Goal: Information Seeking & Learning: Check status

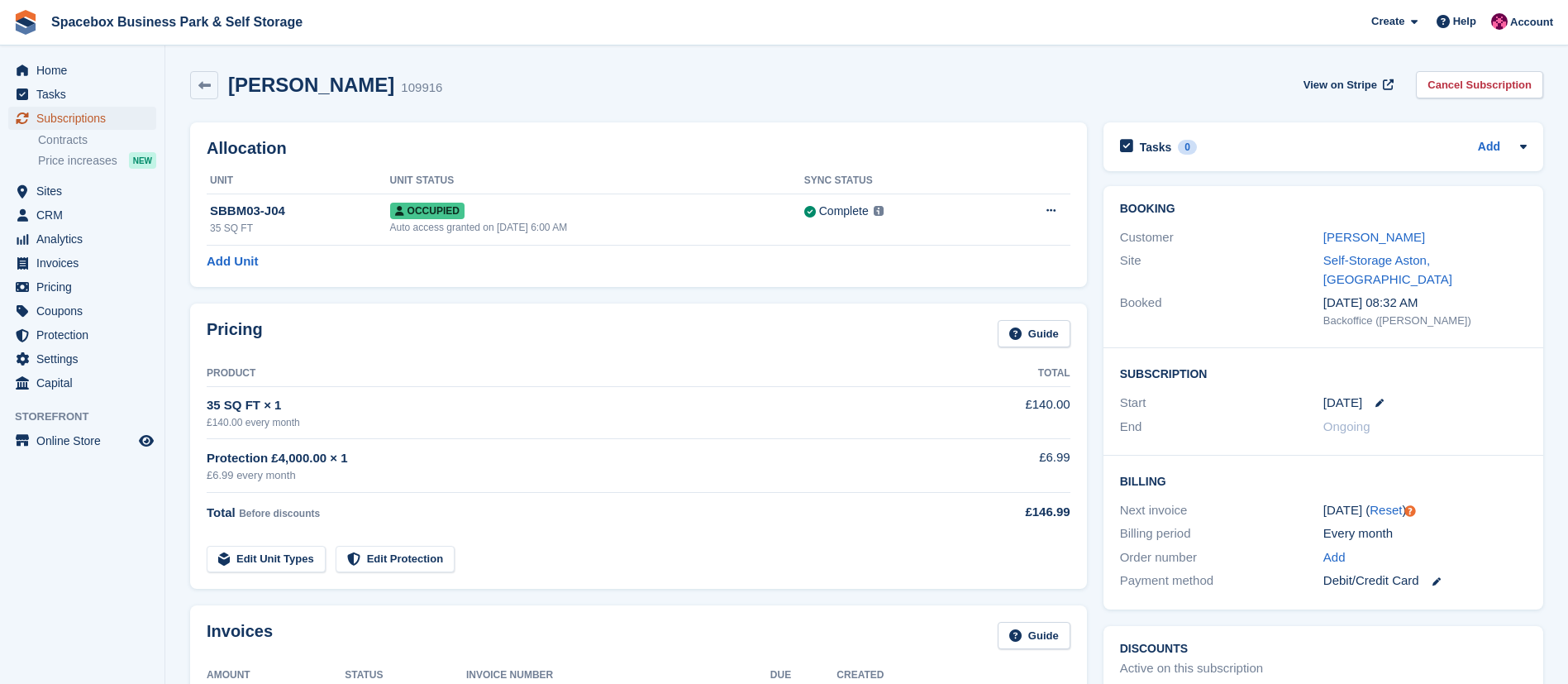
click at [81, 113] on span "Subscriptions" at bounding box center [86, 118] width 99 height 23
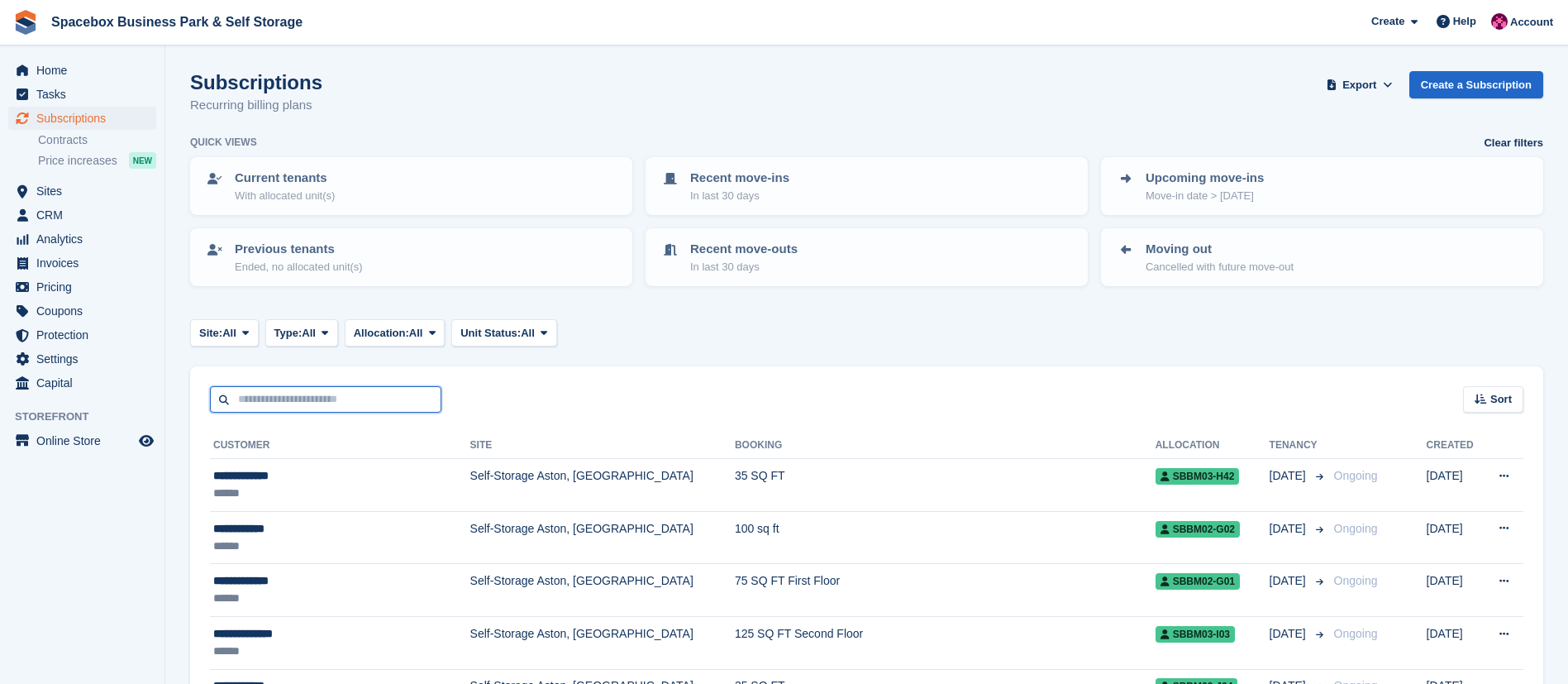
click at [348, 398] on input "text" at bounding box center [326, 400] width 231 height 28
type input "******"
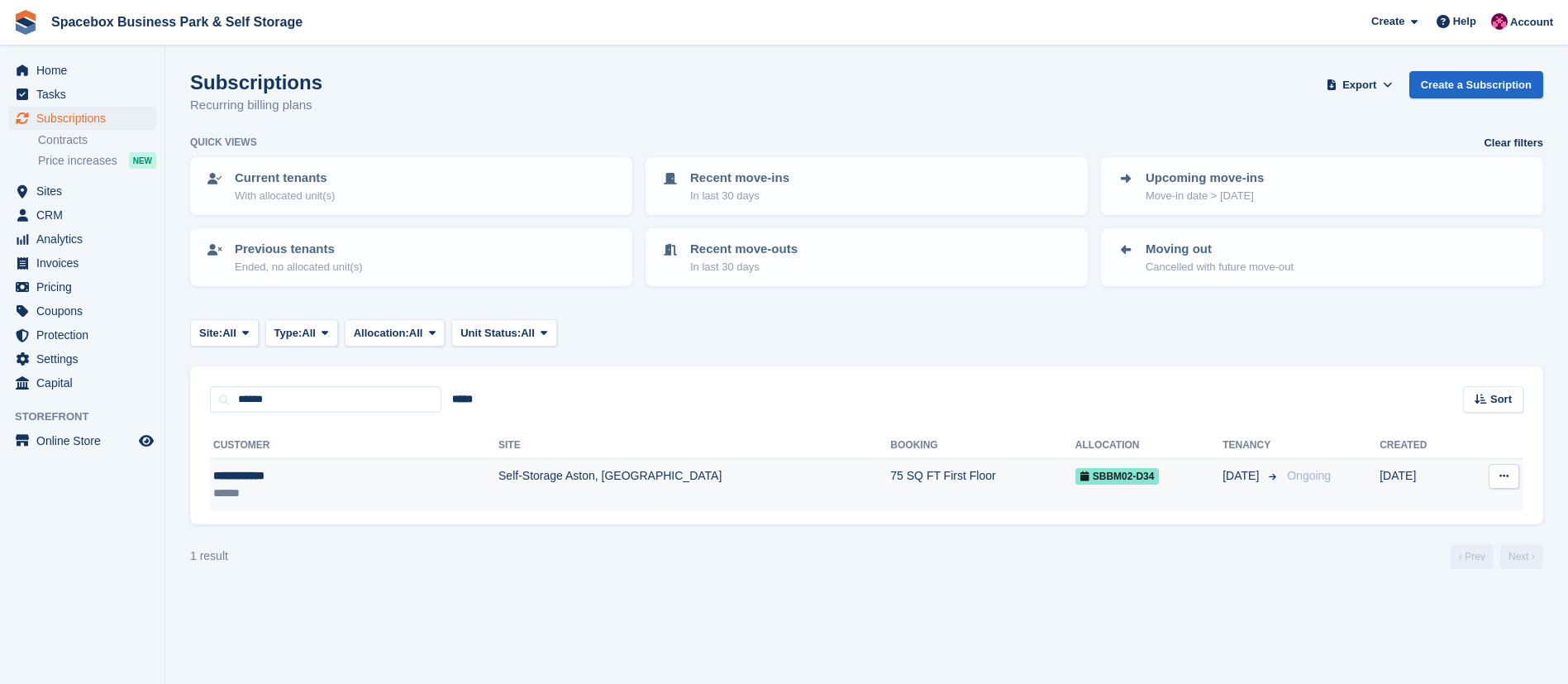
click at [506, 479] on td "Self-Storage Aston, [GEOGRAPHIC_DATA]" at bounding box center [694, 485] width 392 height 52
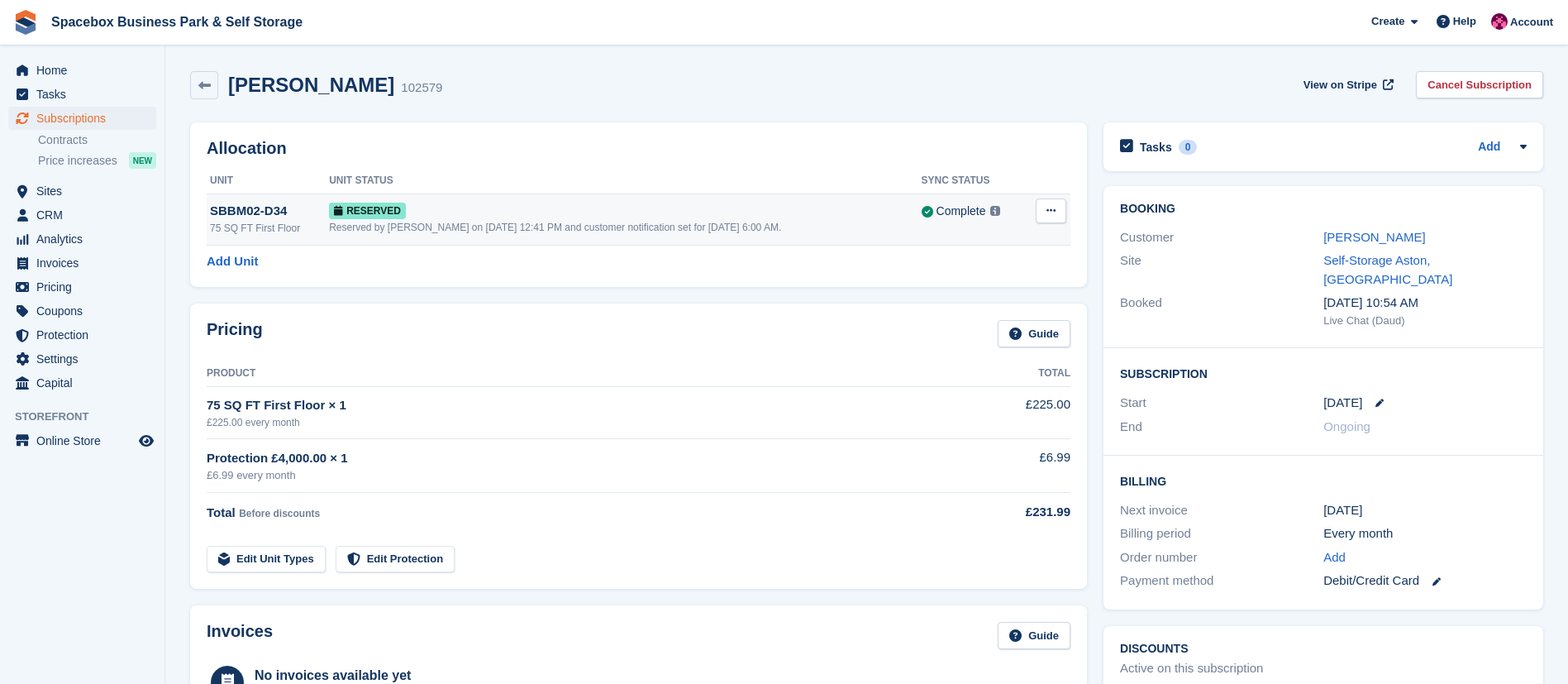
drag, startPoint x: 323, startPoint y: 230, endPoint x: 787, endPoint y: 242, distance: 464.2
click at [787, 242] on td "Reserved Reserved by Avishka Chauhan on 20th Aug, 12:41 PM and customer notific…" at bounding box center [625, 219] width 592 height 51
drag, startPoint x: 838, startPoint y: 236, endPoint x: 322, endPoint y: 241, distance: 516.0
click at [329, 241] on td "Reserved Reserved by Avishka Chauhan on 20th Aug, 12:41 PM and customer notific…" at bounding box center [625, 219] width 592 height 51
click at [1013, 65] on div "Manjit Singh 102579 View on Stripe Cancel Subscription" at bounding box center [866, 88] width 1370 height 51
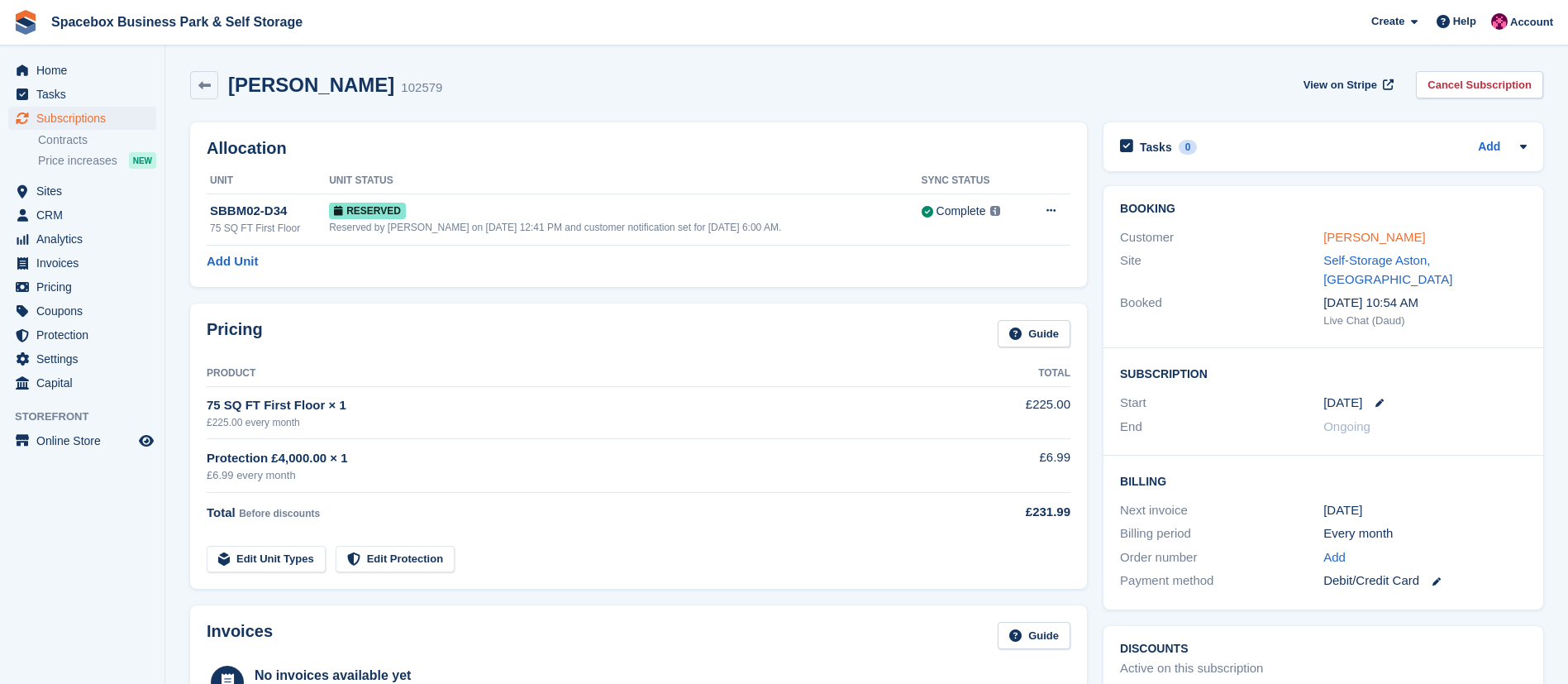
click at [1327, 243] on link "[PERSON_NAME]" at bounding box center [1373, 236] width 102 height 14
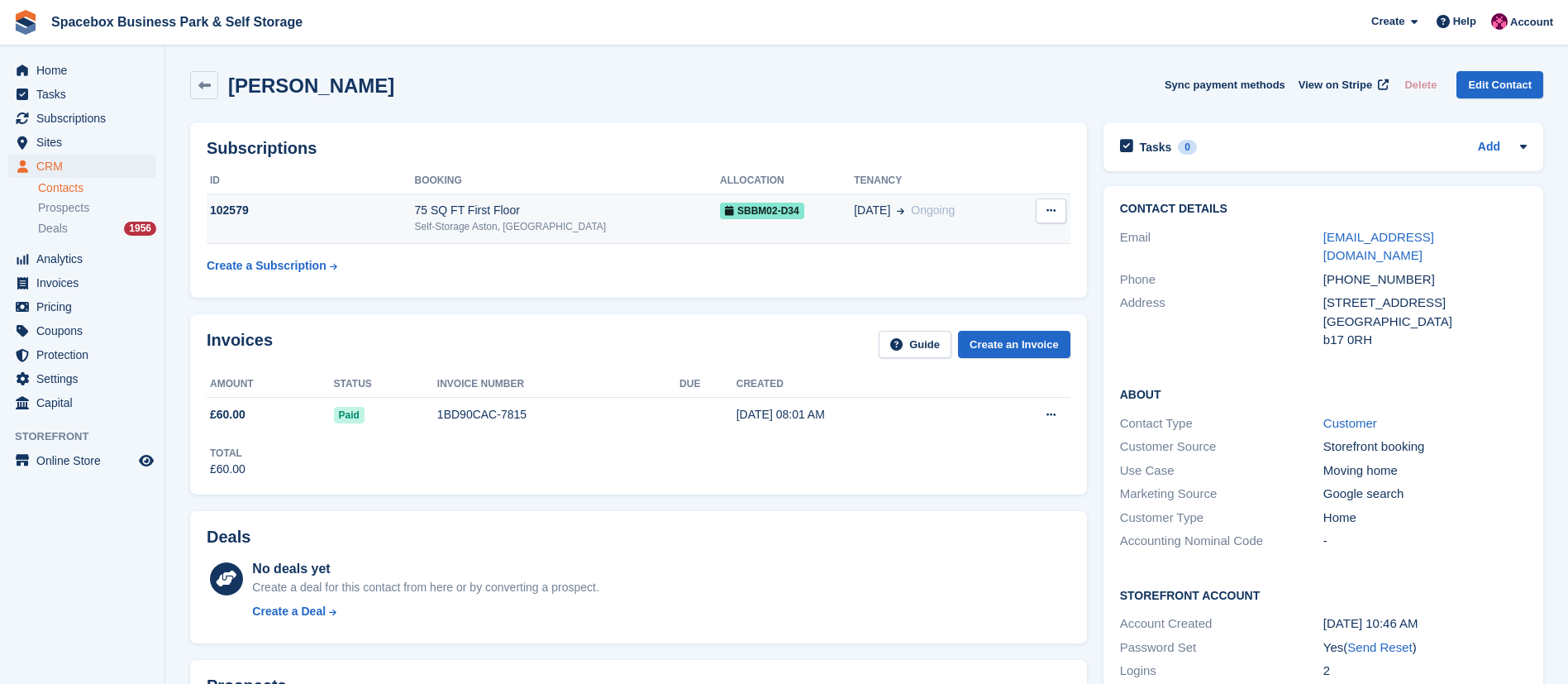
click at [561, 200] on td "75 SQ FT First Floor Self-Storage Aston, Birmingham" at bounding box center [567, 219] width 305 height 50
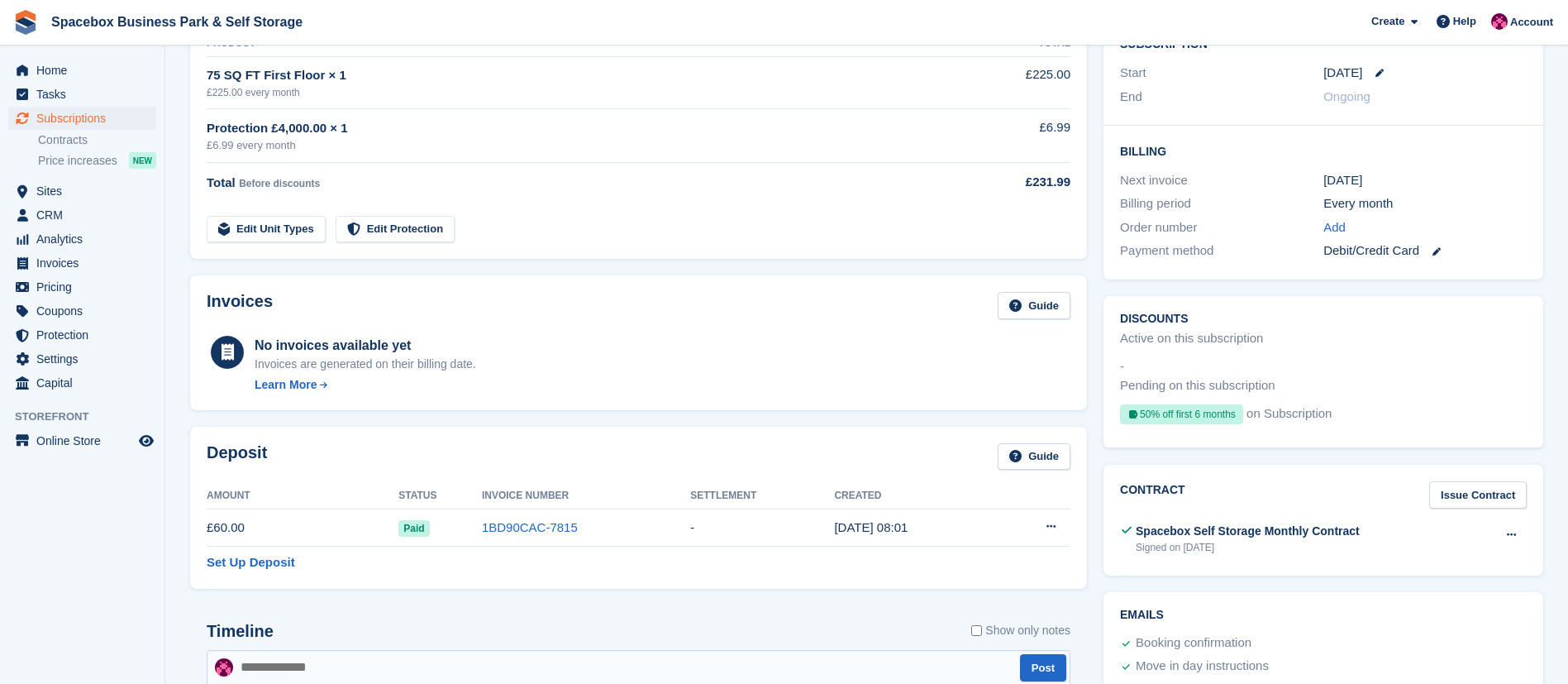
scroll to position [129, 0]
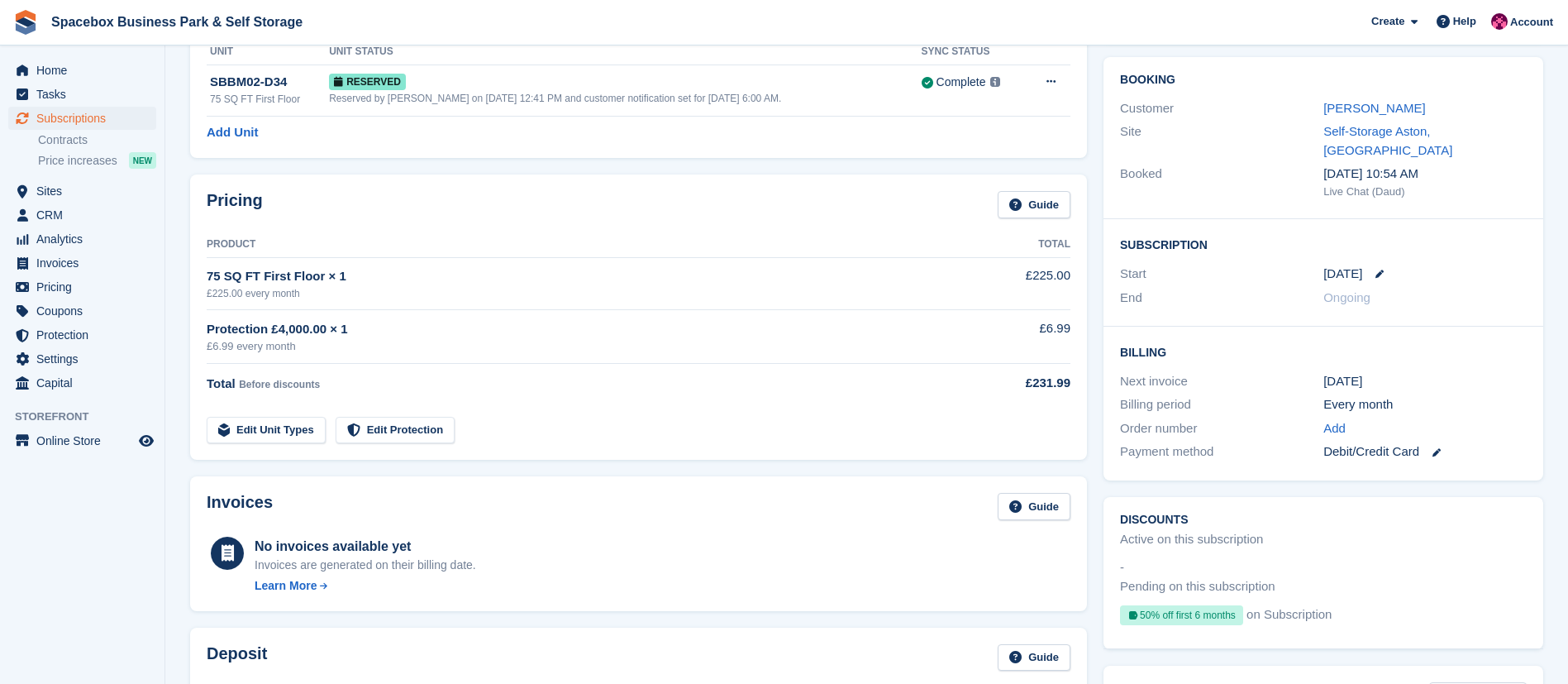
drag, startPoint x: 209, startPoint y: 199, endPoint x: 374, endPoint y: 322, distance: 205.8
click at [374, 322] on div "Pricing Guide Product Total 75 SQ FT First Floor × 1 £225.00 every month £225.0…" at bounding box center [638, 317] width 896 height 286
click at [373, 212] on div "Pricing Guide" at bounding box center [638, 209] width 863 height 38
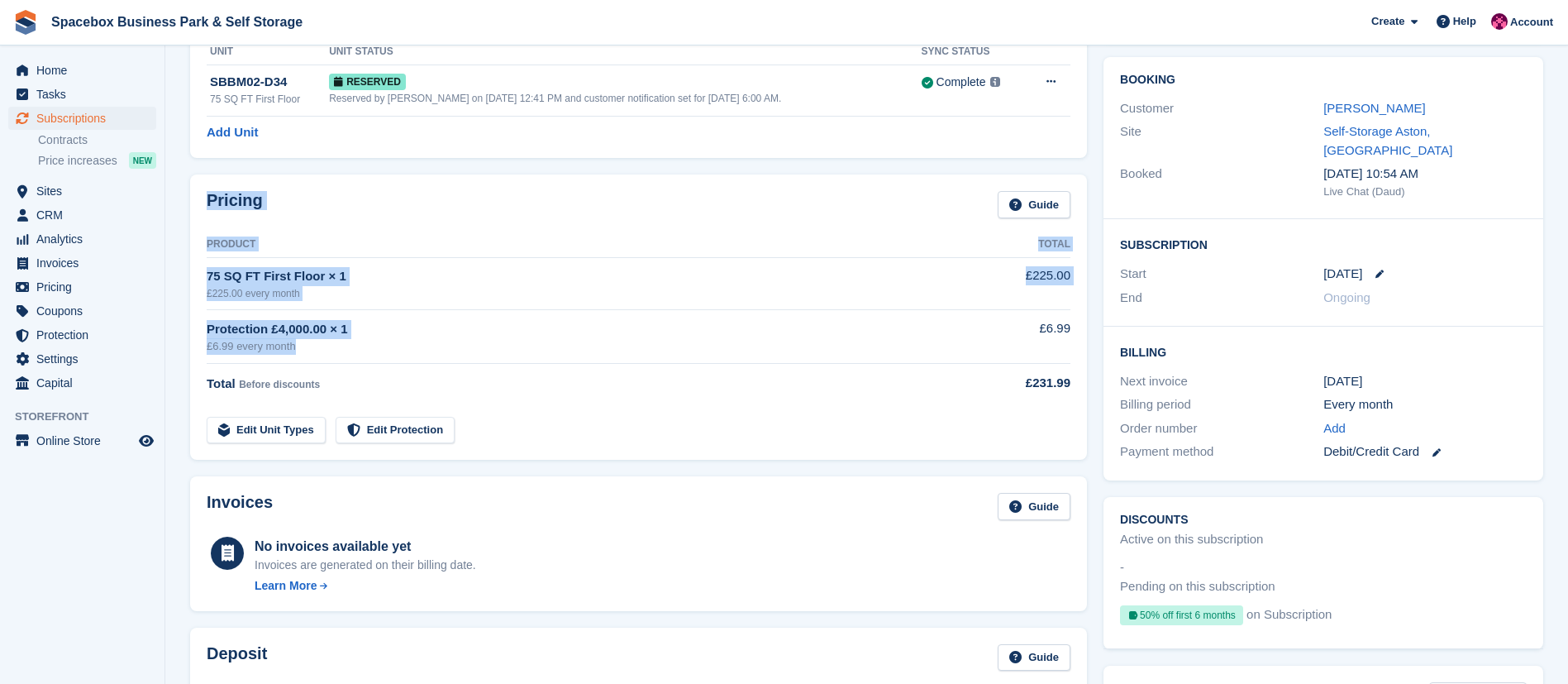
drag, startPoint x: 207, startPoint y: 201, endPoint x: 336, endPoint y: 351, distance: 197.8
click at [336, 351] on div "Pricing Guide Product Total 75 SQ FT First Floor × 1 £225.00 every month £225.0…" at bounding box center [638, 317] width 896 height 286
click at [552, 350] on div "£6.99 every month" at bounding box center [572, 346] width 731 height 17
